Goal: Transaction & Acquisition: Purchase product/service

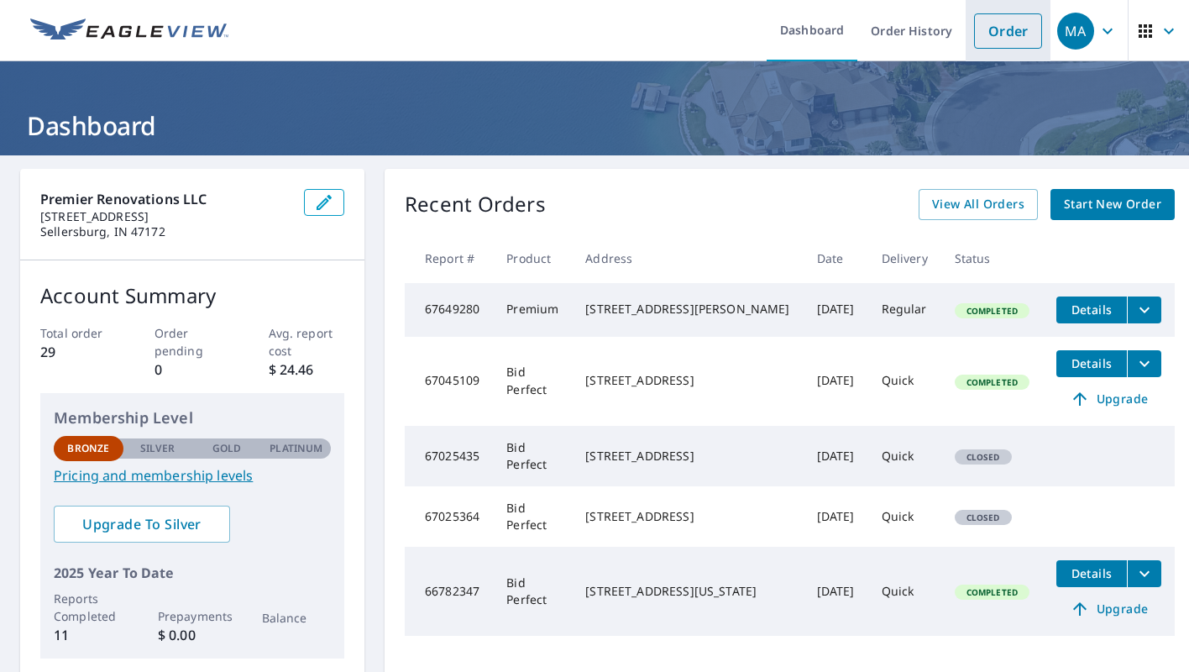
click at [1004, 20] on link "Order" at bounding box center [1008, 30] width 68 height 35
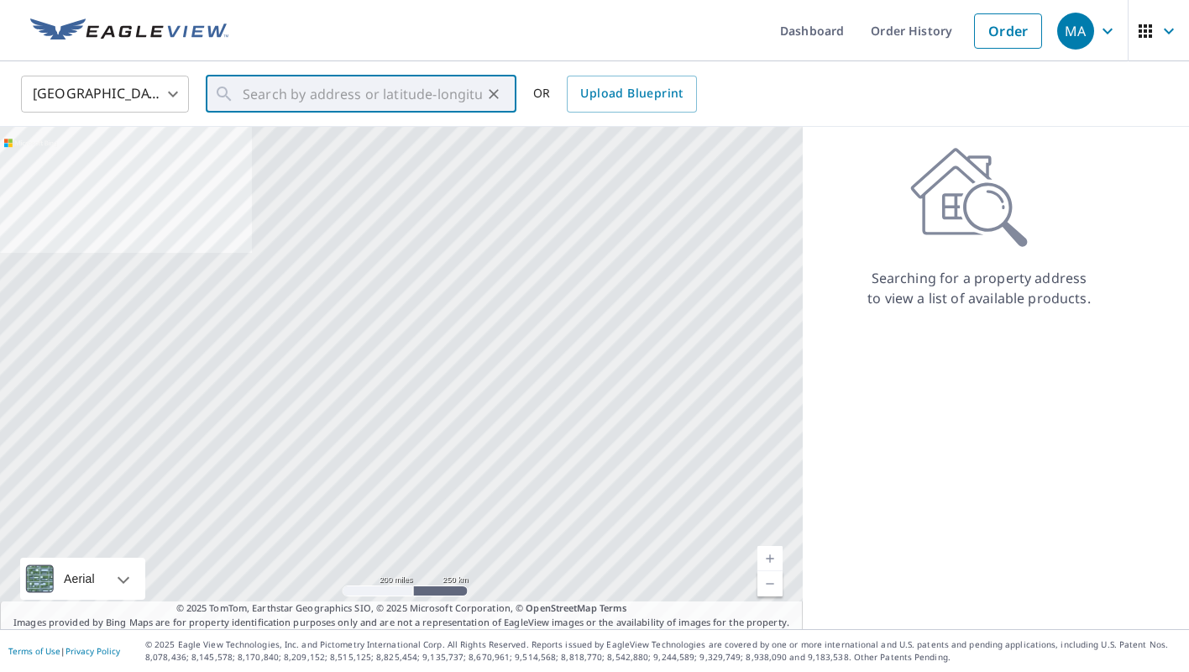
click at [406, 94] on input "text" at bounding box center [362, 94] width 239 height 47
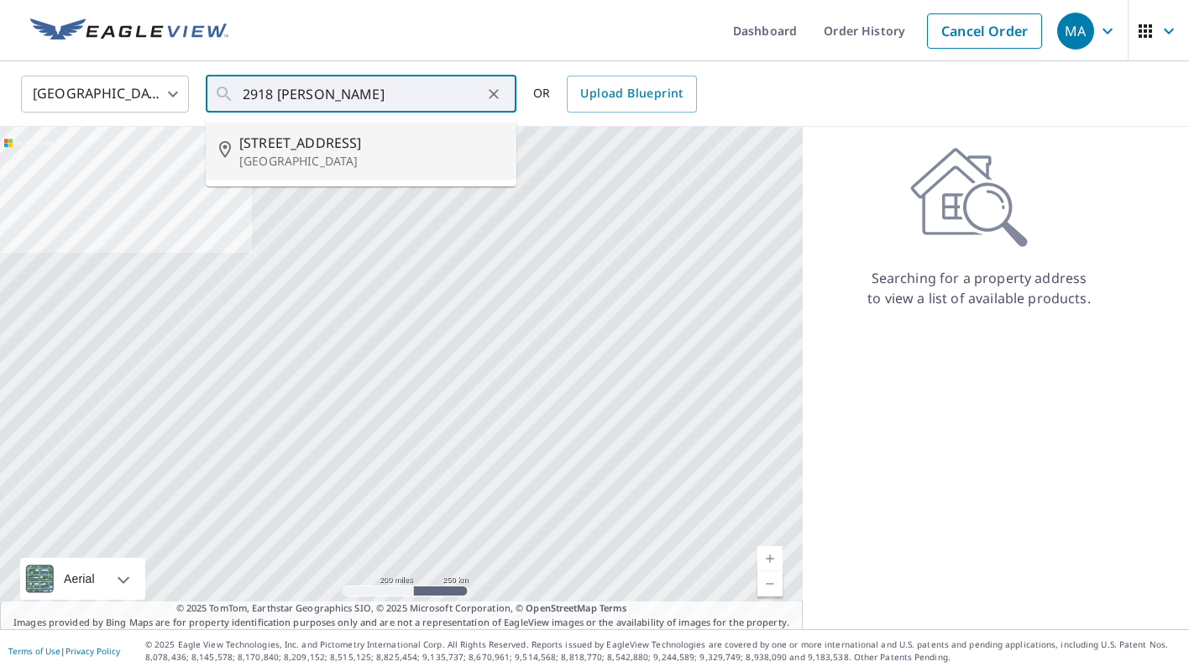
click at [399, 135] on span "[STREET_ADDRESS]" at bounding box center [371, 143] width 264 height 20
type input "[STREET_ADDRESS]"
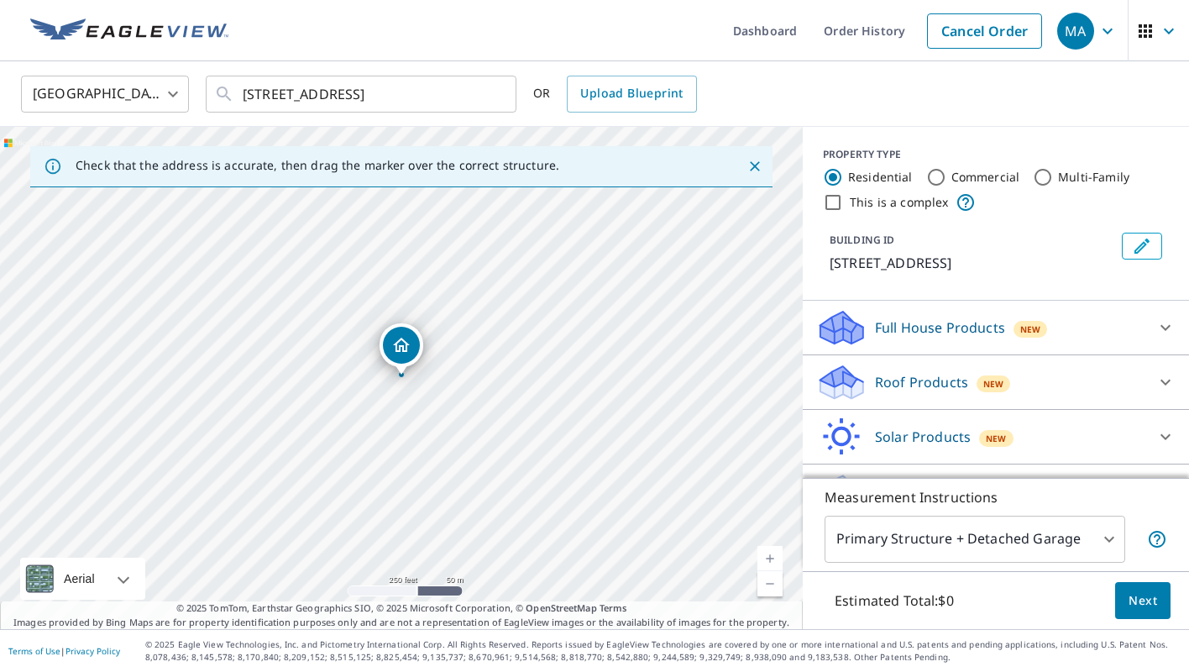
click at [979, 376] on div "New" at bounding box center [993, 383] width 34 height 17
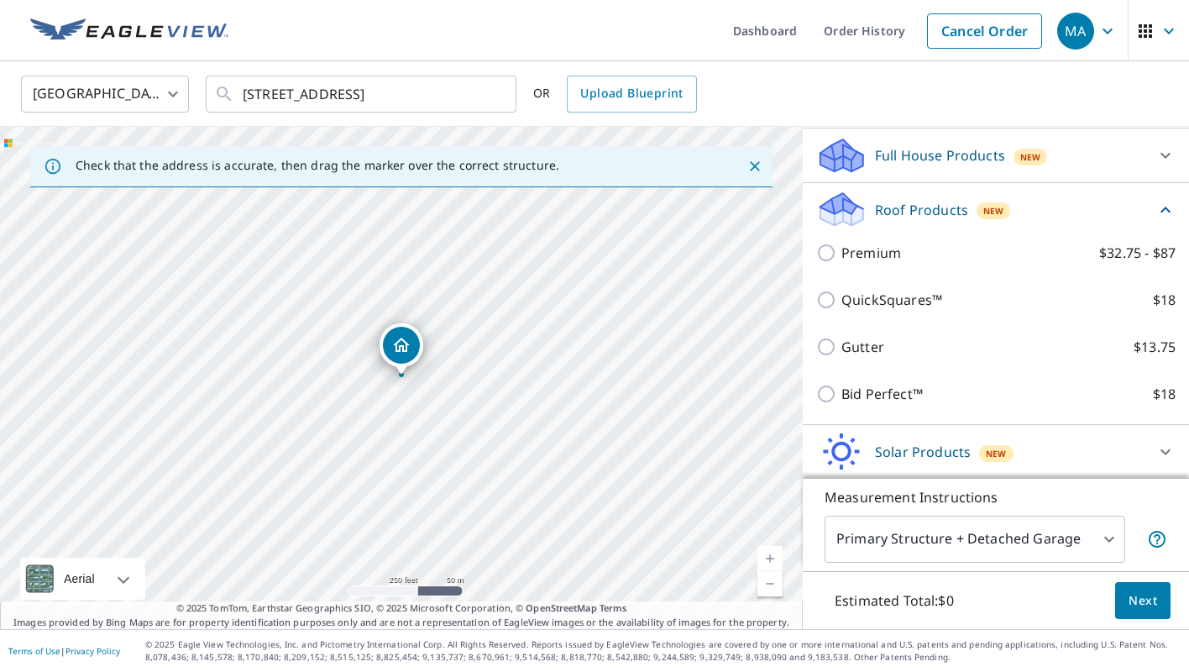
scroll to position [176, 0]
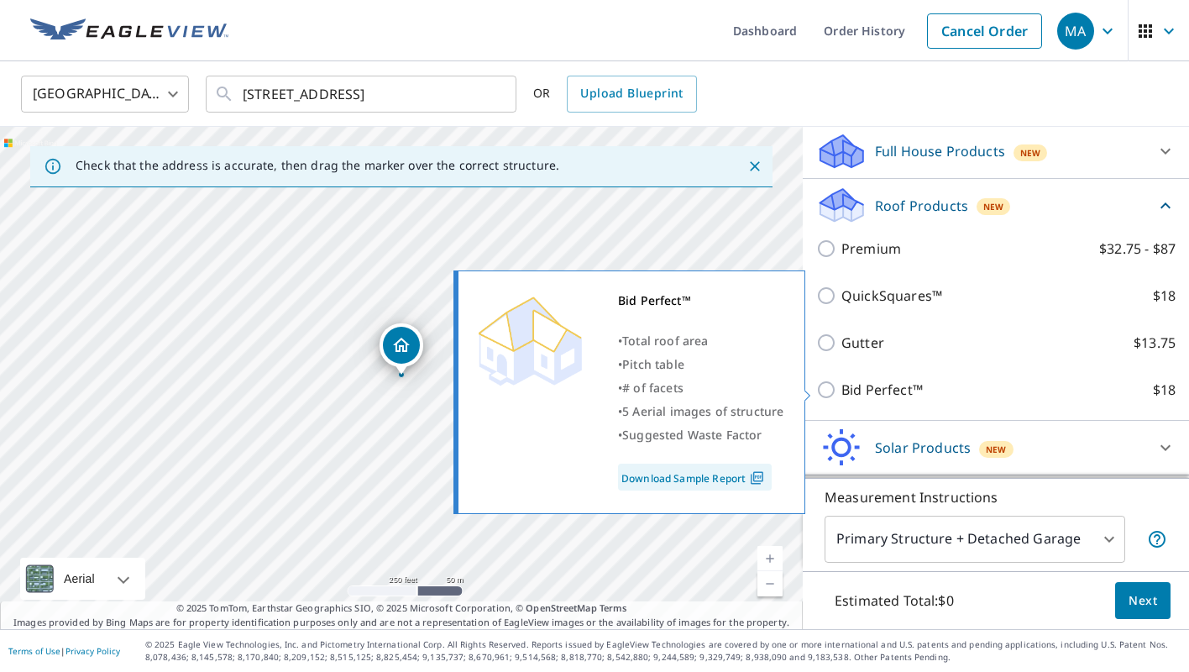
click at [903, 394] on p "Bid Perfect™" at bounding box center [881, 390] width 81 height 20
click at [841, 394] on input "Bid Perfect™ $18" at bounding box center [828, 390] width 25 height 20
checkbox input "true"
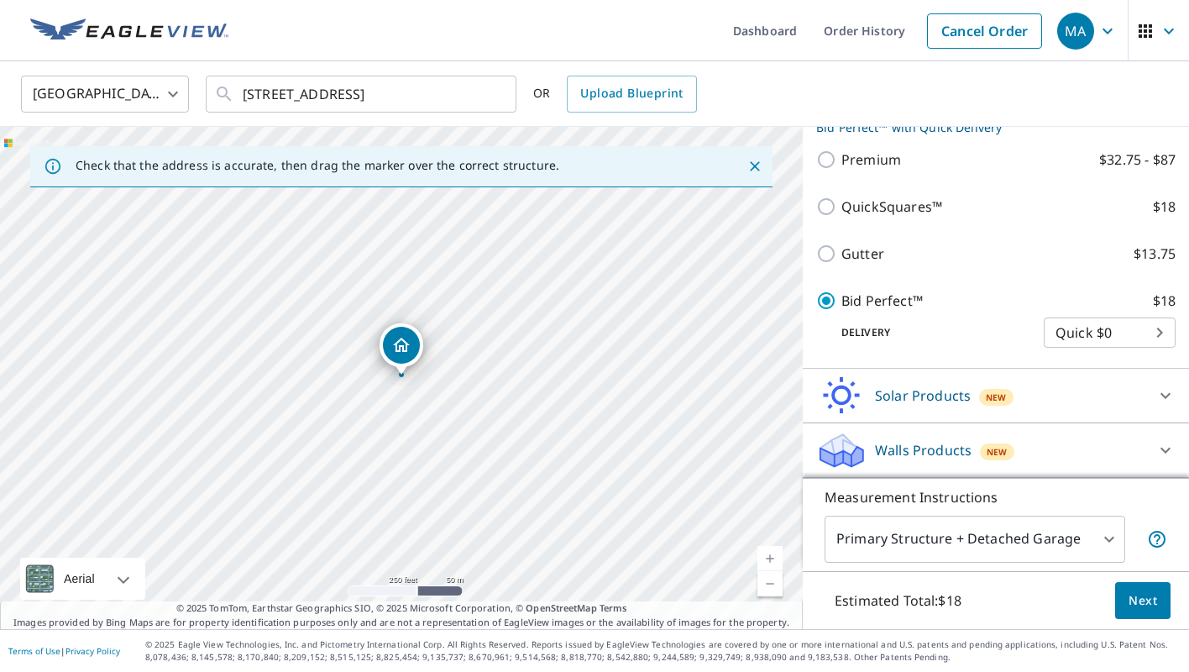
scroll to position [291, 0]
click at [1133, 599] on span "Next" at bounding box center [1142, 600] width 29 height 21
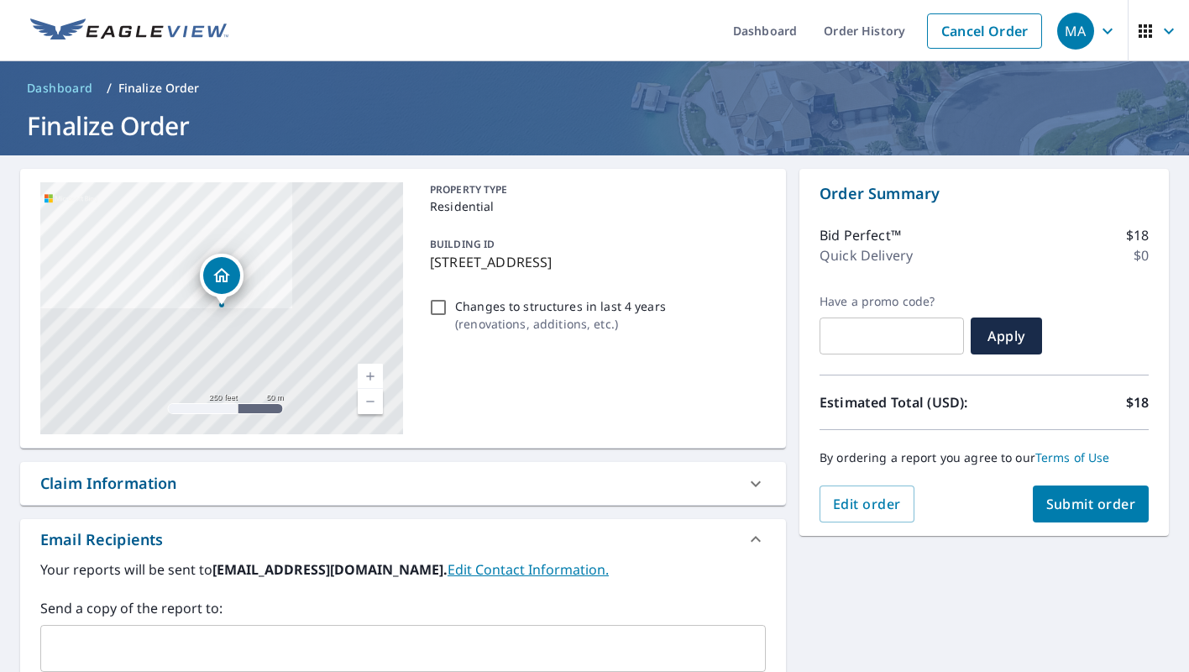
click at [1102, 508] on span "Submit order" at bounding box center [1091, 504] width 90 height 18
